Goal: Transaction & Acquisition: Purchase product/service

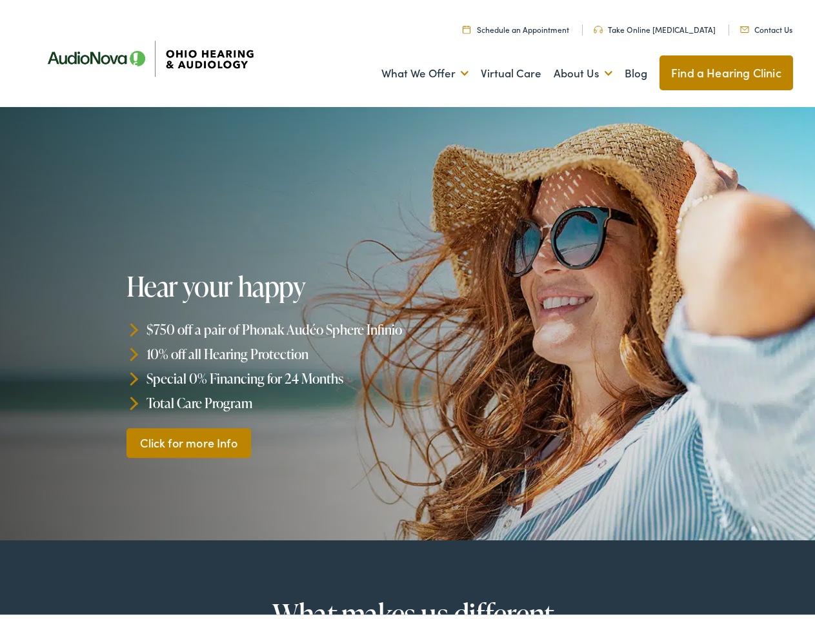
click at [407, 310] on div "Hear your happy $750 off a pair of Phonak Audéo Sphere Infinio 10% off all Hear…" at bounding box center [268, 361] width 285 height 186
click at [413, 70] on link "What We Offer" at bounding box center [424, 70] width 87 height 48
click at [569, 70] on link "About Us" at bounding box center [583, 70] width 59 height 48
click at [407, 320] on li "$750 off a pair of Phonak Audéo Sphere Infinio" at bounding box center [268, 326] width 285 height 25
